Goal: Task Accomplishment & Management: Complete application form

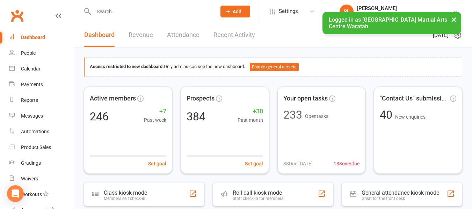
click at [148, 8] on input "text" at bounding box center [151, 12] width 120 height 10
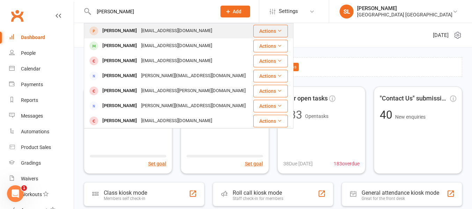
type input "[PERSON_NAME]"
click at [125, 30] on div "[PERSON_NAME]" at bounding box center [119, 31] width 39 height 10
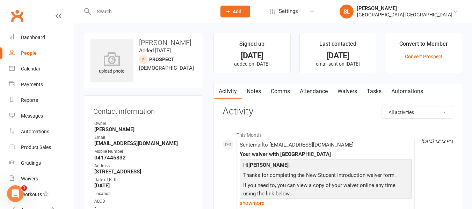
click at [231, 9] on icon at bounding box center [228, 11] width 6 height 6
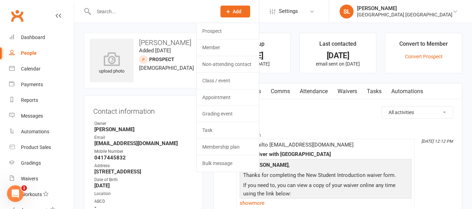
click at [158, 142] on strong "[EMAIL_ADDRESS][DOMAIN_NAME]" at bounding box center [143, 143] width 99 height 6
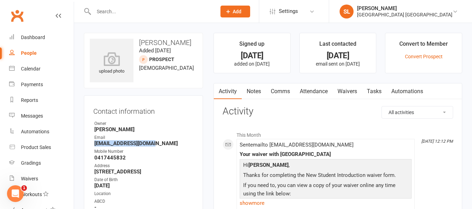
drag, startPoint x: 152, startPoint y: 144, endPoint x: 91, endPoint y: 142, distance: 60.4
click at [91, 142] on div "Contact information Owner [PERSON_NAME] Email [EMAIL_ADDRESS][DOMAIN_NAME] Mobi…" at bounding box center [143, 168] width 119 height 147
copy strong "[EMAIL_ADDRESS][DOMAIN_NAME]"
click at [241, 12] on span "Add" at bounding box center [236, 12] width 9 height 6
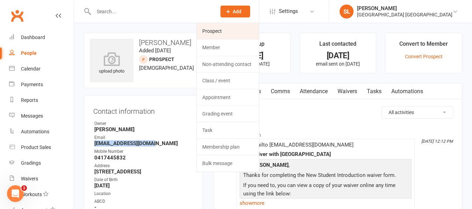
click at [215, 29] on link "Prospect" at bounding box center [228, 31] width 62 height 16
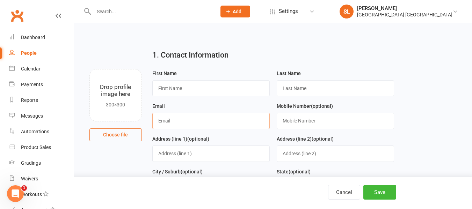
click at [169, 123] on input "text" at bounding box center [210, 121] width 117 height 16
paste input "[EMAIL_ADDRESS][DOMAIN_NAME]"
type input "[EMAIL_ADDRESS][DOMAIN_NAME]"
click at [180, 89] on input "text" at bounding box center [210, 88] width 117 height 16
type input "Sofia"
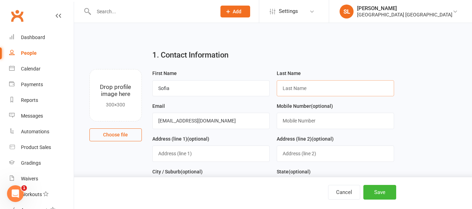
click at [294, 89] on input "text" at bounding box center [334, 88] width 117 height 16
type input "Bianchi"
click at [375, 194] on button "Save" at bounding box center [379, 192] width 33 height 15
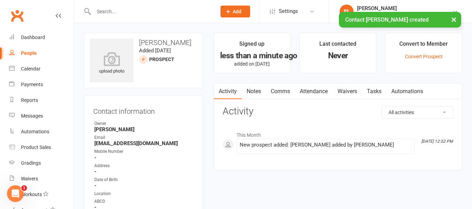
click at [240, 9] on span "Add" at bounding box center [236, 12] width 9 height 6
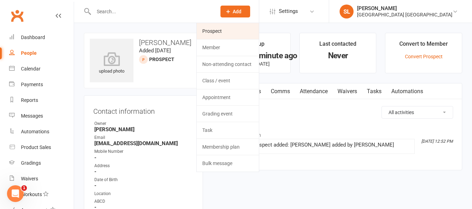
click at [215, 31] on link "Prospect" at bounding box center [228, 31] width 62 height 16
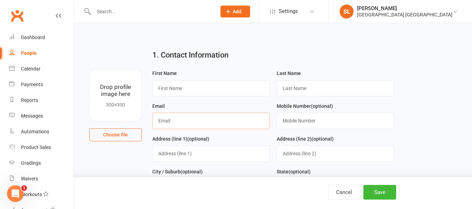
click at [178, 124] on input "text" at bounding box center [210, 121] width 117 height 16
paste input "[EMAIL_ADDRESS][DOMAIN_NAME]"
type input "[EMAIL_ADDRESS][DOMAIN_NAME]"
click at [166, 91] on input "text" at bounding box center [210, 88] width 117 height 16
type input "[PERSON_NAME]"
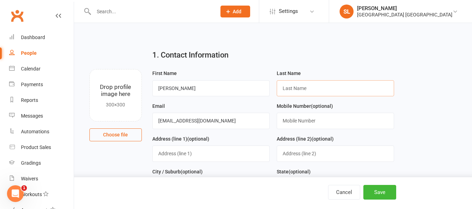
click at [290, 87] on input "text" at bounding box center [334, 88] width 117 height 16
type input "Bianchi"
click at [378, 193] on button "Save" at bounding box center [379, 192] width 33 height 15
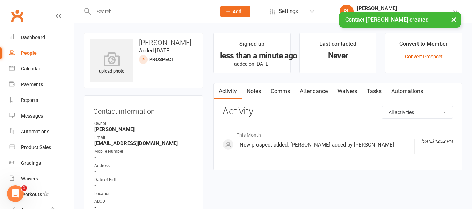
click at [110, 12] on div "× Contact [PERSON_NAME] created" at bounding box center [231, 12] width 462 height 0
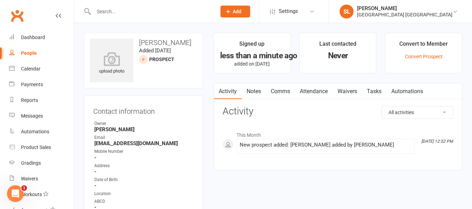
click at [116, 8] on input "text" at bounding box center [151, 12] width 120 height 10
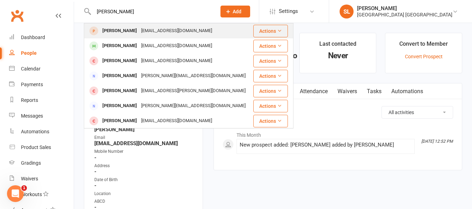
type input "[PERSON_NAME]"
click at [127, 30] on div "[PERSON_NAME]" at bounding box center [119, 31] width 39 height 10
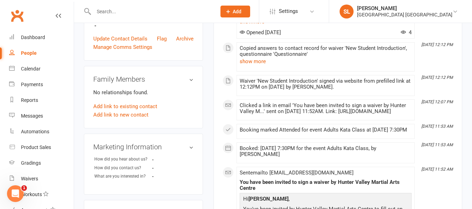
scroll to position [175, 0]
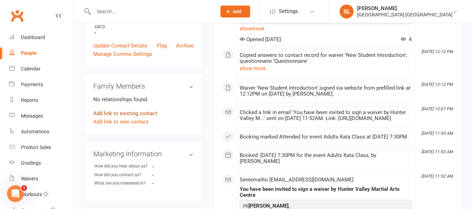
click at [145, 112] on link "Add link to existing contact" at bounding box center [125, 113] width 64 height 8
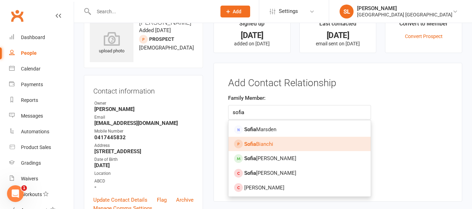
type input "sofia"
click at [259, 143] on span "[PERSON_NAME]" at bounding box center [258, 144] width 29 height 6
type input "[PERSON_NAME]"
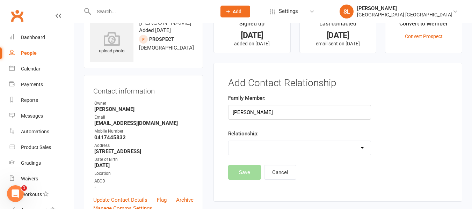
click at [252, 144] on select "Parent / Guardian Child Sibling (parent not in system) Spouse / Partner Cousin …" at bounding box center [299, 148] width 142 height 14
select select "1"
click at [228, 141] on select "Parent / Guardian Child Sibling (parent not in system) Spouse / Partner Cousin …" at bounding box center [299, 148] width 142 height 14
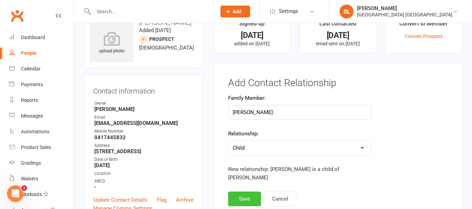
click at [243, 193] on button "Save" at bounding box center [244, 199] width 33 height 15
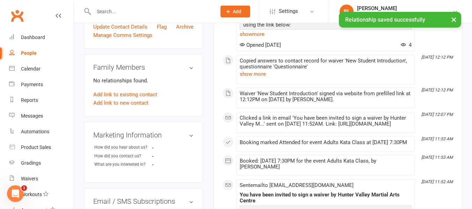
scroll to position [195, 0]
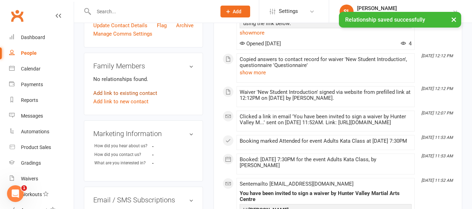
click at [131, 92] on link "Add link to existing contact" at bounding box center [125, 93] width 64 height 8
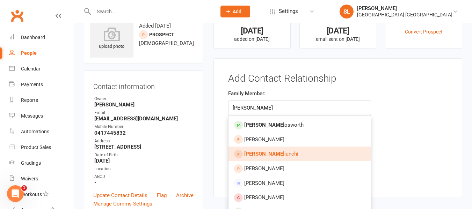
type input "[PERSON_NAME]"
click at [270, 153] on span "[PERSON_NAME]" at bounding box center [271, 154] width 54 height 6
type input "[PERSON_NAME]"
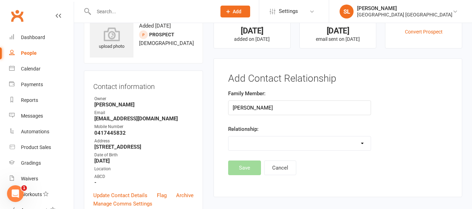
click at [252, 140] on select "Parent / Guardian Child Sibling (parent not in system) Spouse / Partner Cousin …" at bounding box center [299, 143] width 142 height 14
select select "1"
click at [228, 136] on select "Parent / Guardian Child Sibling (parent not in system) Spouse / Partner Cousin …" at bounding box center [299, 143] width 142 height 14
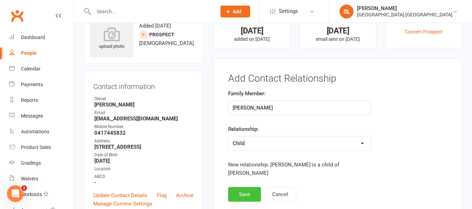
click at [247, 187] on button "Save" at bounding box center [244, 194] width 33 height 15
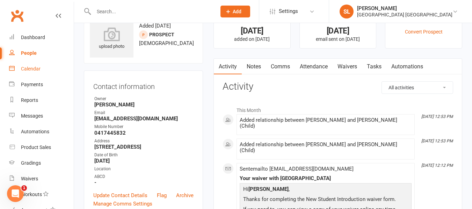
click at [29, 68] on div "Calendar" at bounding box center [31, 69] width 20 height 6
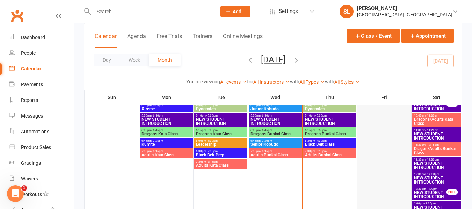
scroll to position [209, 0]
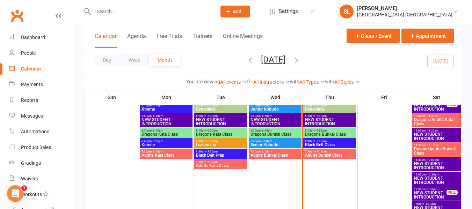
click at [425, 120] on span "Dragons/Adults Kata Class" at bounding box center [436, 122] width 46 height 8
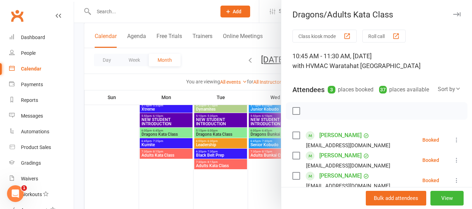
click at [371, 34] on button "Roll call" at bounding box center [383, 36] width 43 height 13
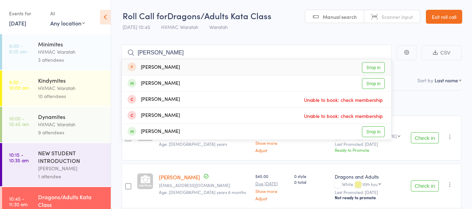
type input "[PERSON_NAME]"
click at [372, 67] on link "Drop in" at bounding box center [373, 67] width 23 height 11
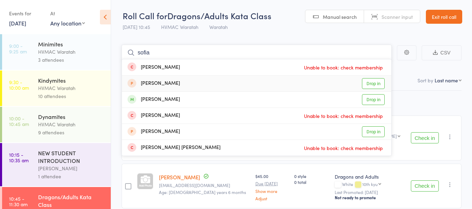
type input "sofia"
click at [376, 82] on link "Drop in" at bounding box center [373, 83] width 23 height 11
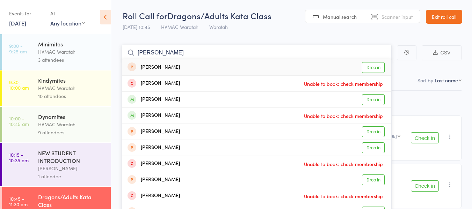
type input "[PERSON_NAME]"
click at [370, 68] on link "Drop in" at bounding box center [373, 67] width 23 height 11
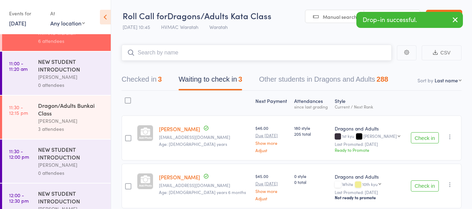
scroll to position [209, 0]
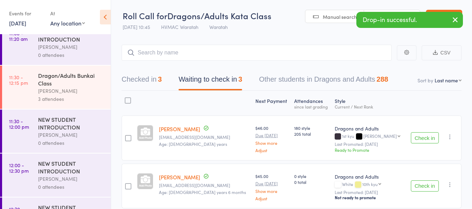
click at [76, 88] on div "[PERSON_NAME]" at bounding box center [71, 91] width 67 height 8
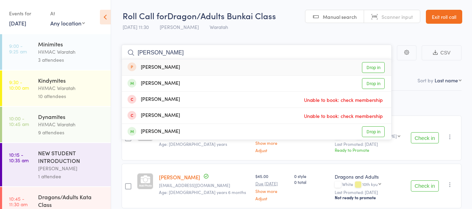
type input "[PERSON_NAME]"
click at [371, 66] on link "Drop in" at bounding box center [373, 67] width 23 height 11
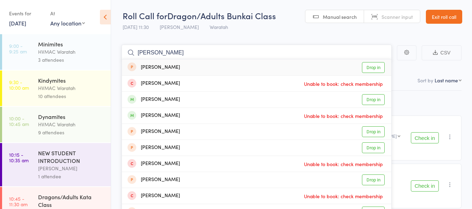
type input "[PERSON_NAME]"
click at [371, 66] on link "Drop in" at bounding box center [373, 67] width 23 height 11
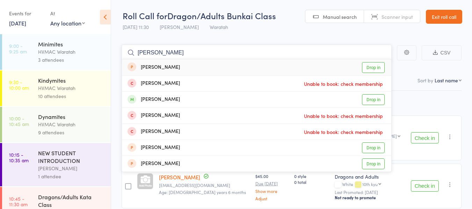
type input "[PERSON_NAME]"
click at [375, 69] on link "Drop in" at bounding box center [373, 67] width 23 height 11
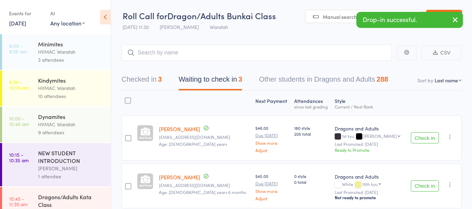
click at [21, 24] on link "13 Sep, 2025" at bounding box center [17, 23] width 17 height 8
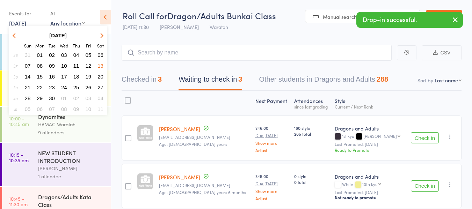
click at [28, 76] on span "14" at bounding box center [28, 77] width 6 height 6
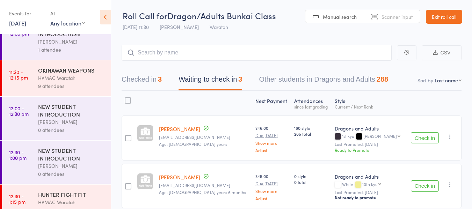
scroll to position [314, 0]
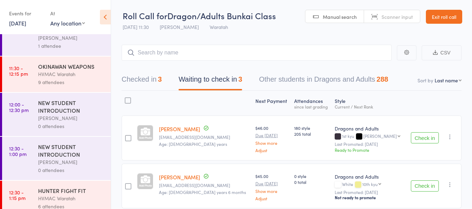
click at [79, 79] on div "9 attendees" at bounding box center [71, 82] width 67 height 8
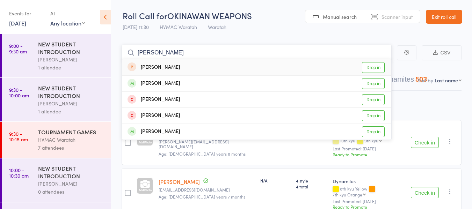
type input "[PERSON_NAME]"
click at [368, 65] on link "Drop in" at bounding box center [373, 67] width 23 height 11
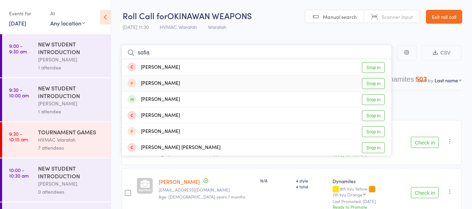
type input "sofia"
click at [373, 83] on link "Drop in" at bounding box center [373, 83] width 23 height 11
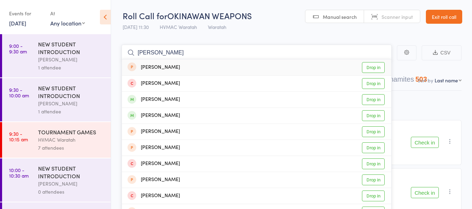
type input "oliver bi"
click at [375, 67] on link "Drop in" at bounding box center [373, 67] width 23 height 11
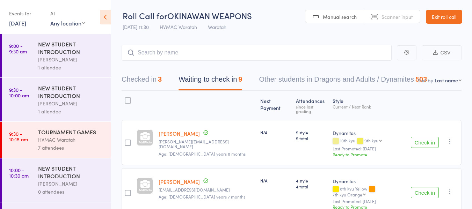
click at [446, 15] on link "Exit roll call" at bounding box center [443, 17] width 36 height 14
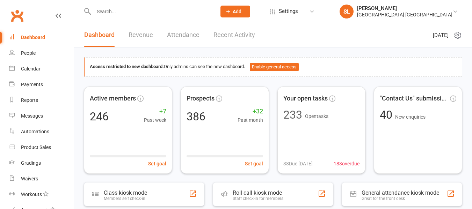
click at [136, 12] on input "text" at bounding box center [151, 12] width 120 height 10
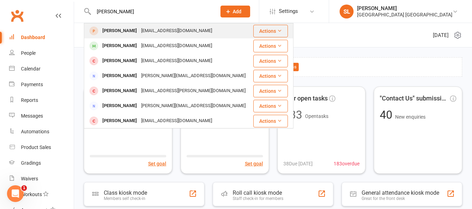
type input "[PERSON_NAME]"
click at [126, 29] on div "[PERSON_NAME]" at bounding box center [119, 31] width 39 height 10
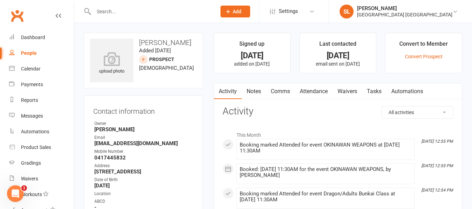
click at [348, 91] on link "Waivers" at bounding box center [346, 91] width 29 height 16
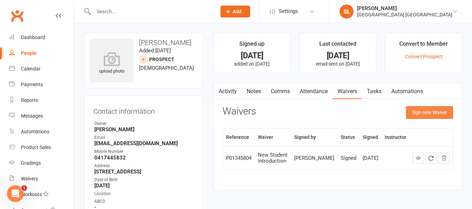
click at [417, 112] on button "Sign new Waiver" at bounding box center [429, 112] width 47 height 13
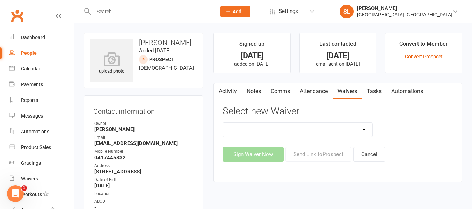
click at [335, 129] on select "Cancellation Form Membership Form Membership Form Family Membership Form Fight …" at bounding box center [297, 130] width 149 height 14
select select "5560"
click at [223, 123] on select "Cancellation Form Membership Form Membership Form Family Membership Form Fight …" at bounding box center [297, 130] width 149 height 14
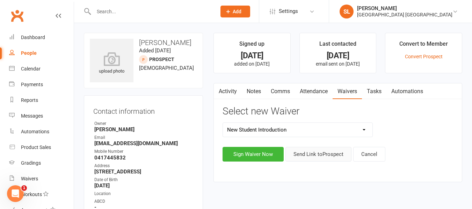
click at [316, 154] on button "Send Link to Prospect" at bounding box center [318, 154] width 66 height 15
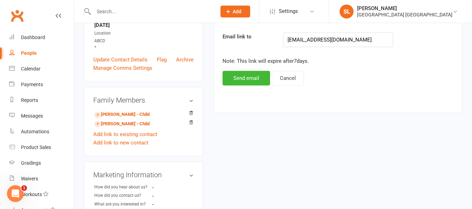
scroll to position [209, 0]
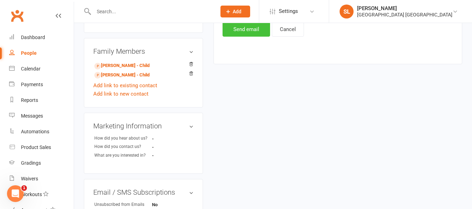
click at [249, 31] on button "Send email" at bounding box center [245, 29] width 47 height 15
